Goal: Task Accomplishment & Management: Complete application form

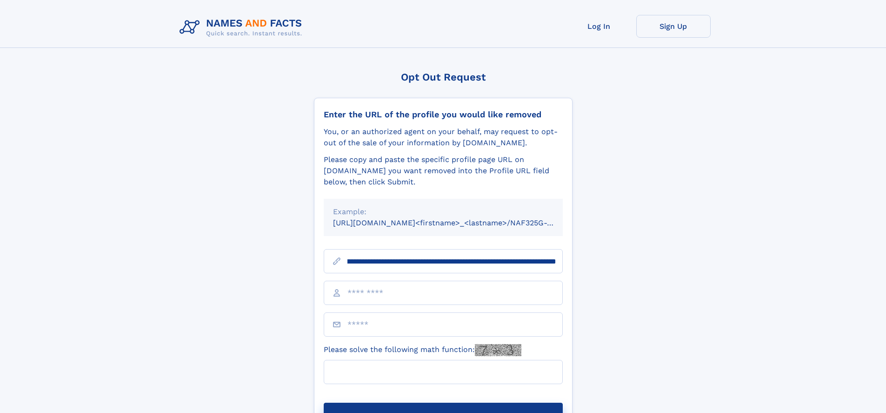
scroll to position [0, 112]
type input "**********"
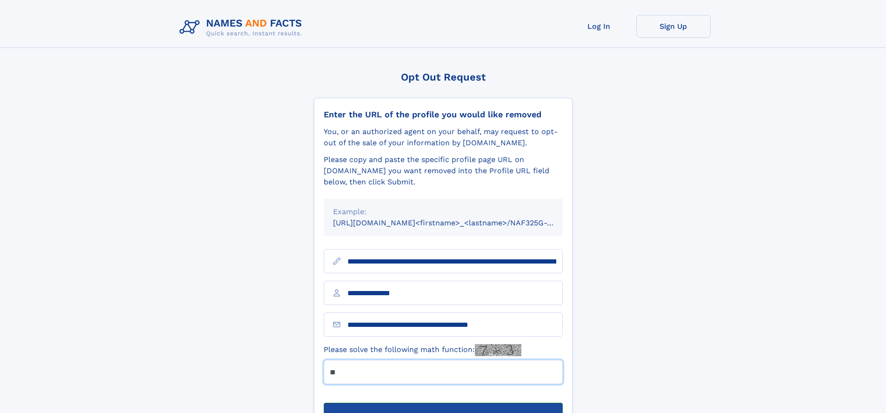
type input "**"
click at [443, 402] on button "Submit Opt Out Request" at bounding box center [443, 417] width 239 height 30
